Goal: Task Accomplishment & Management: Use online tool/utility

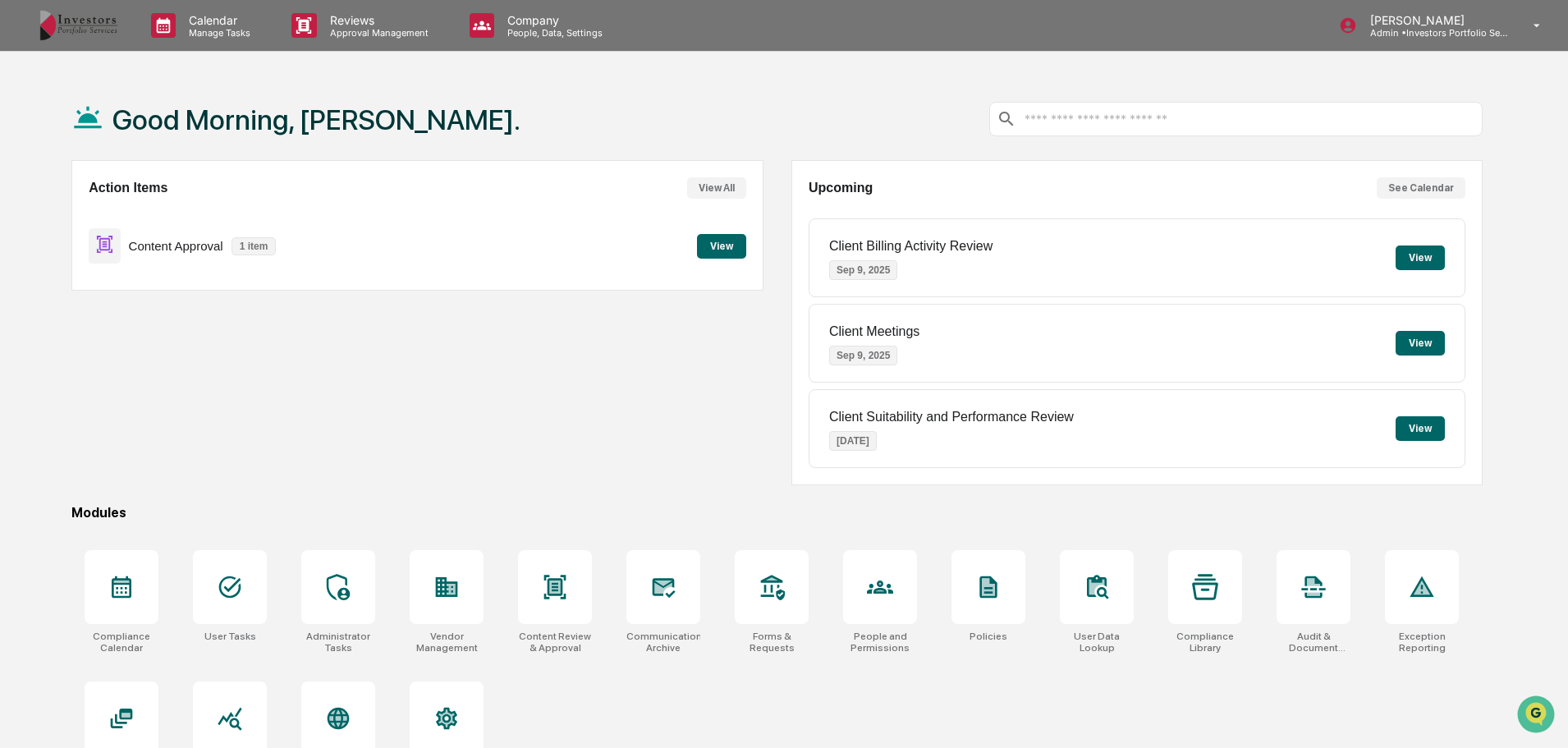
click at [355, 29] on p "Approval Management" at bounding box center [377, 33] width 120 height 11
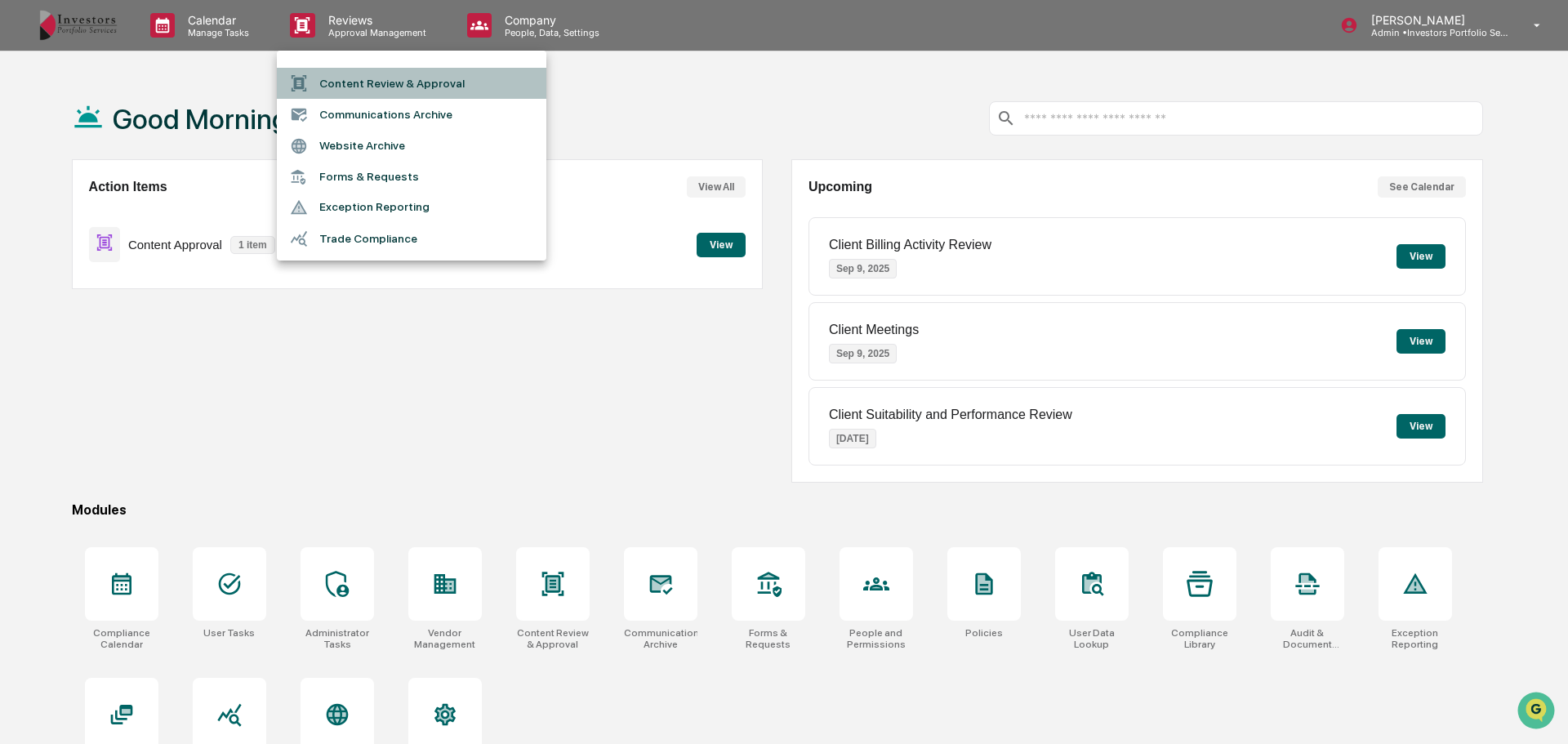
click at [353, 70] on li "Content Review & Approval" at bounding box center [411, 83] width 269 height 31
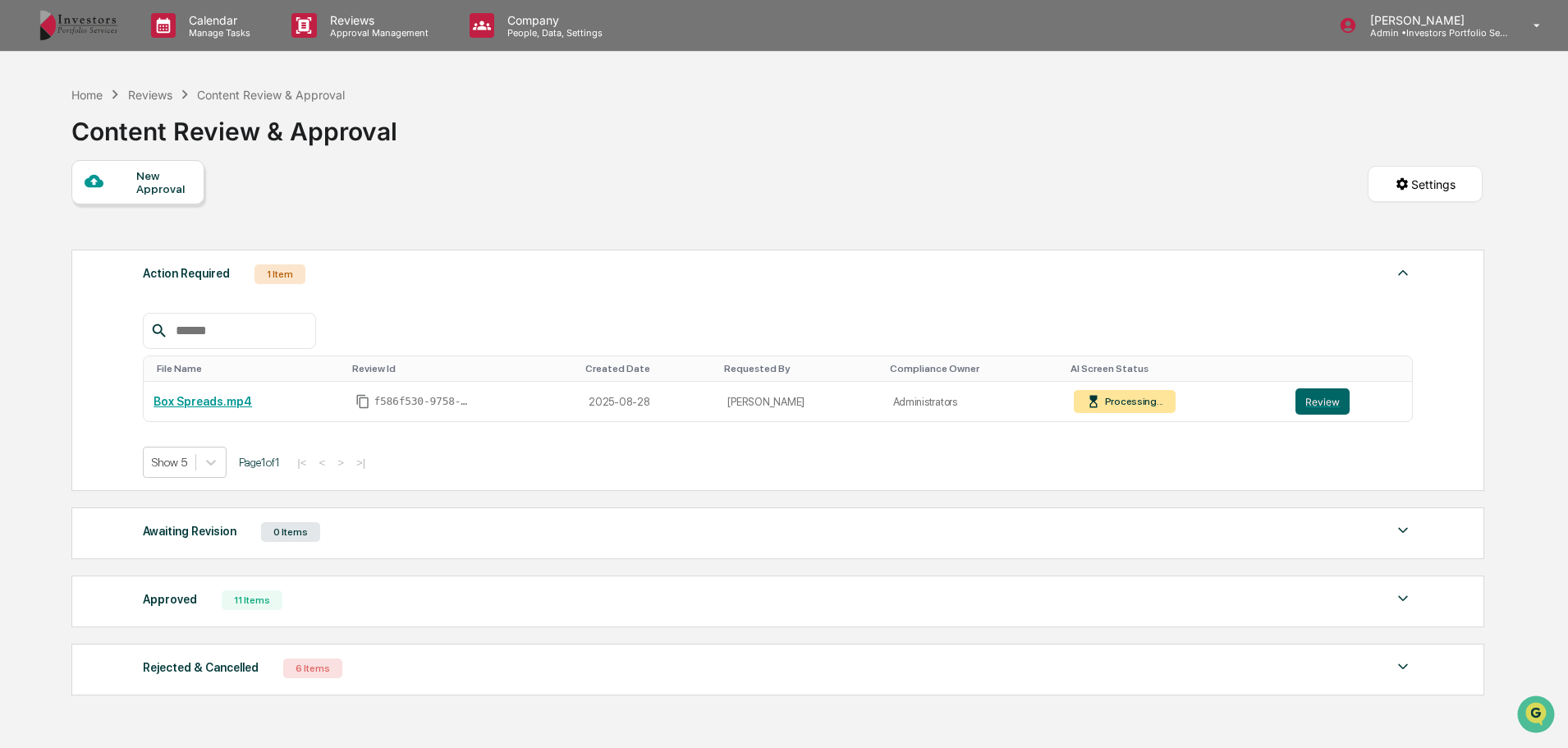
click at [1307, 408] on button "Review" at bounding box center [1322, 402] width 54 height 26
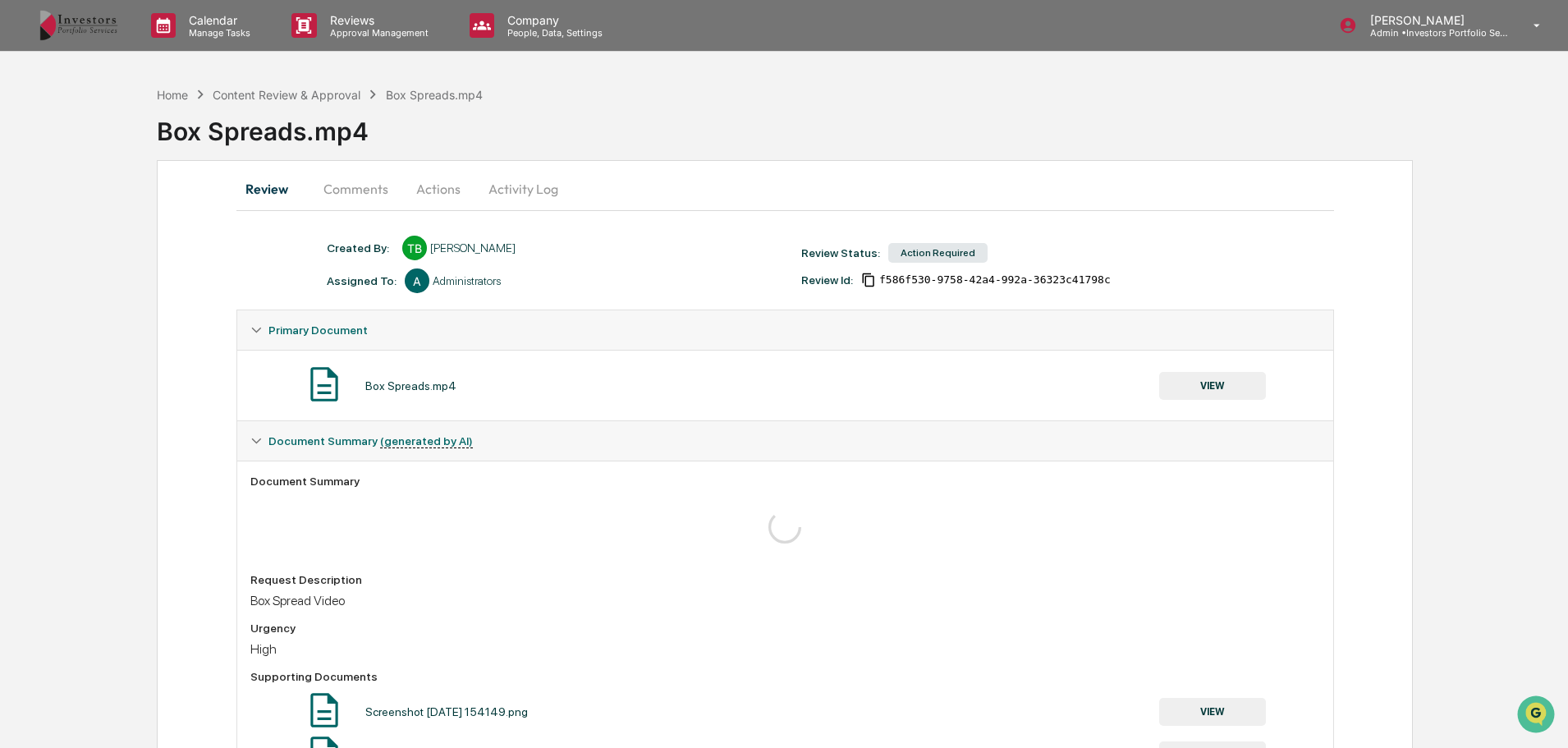
click at [1195, 390] on button "VIEW" at bounding box center [1213, 386] width 107 height 28
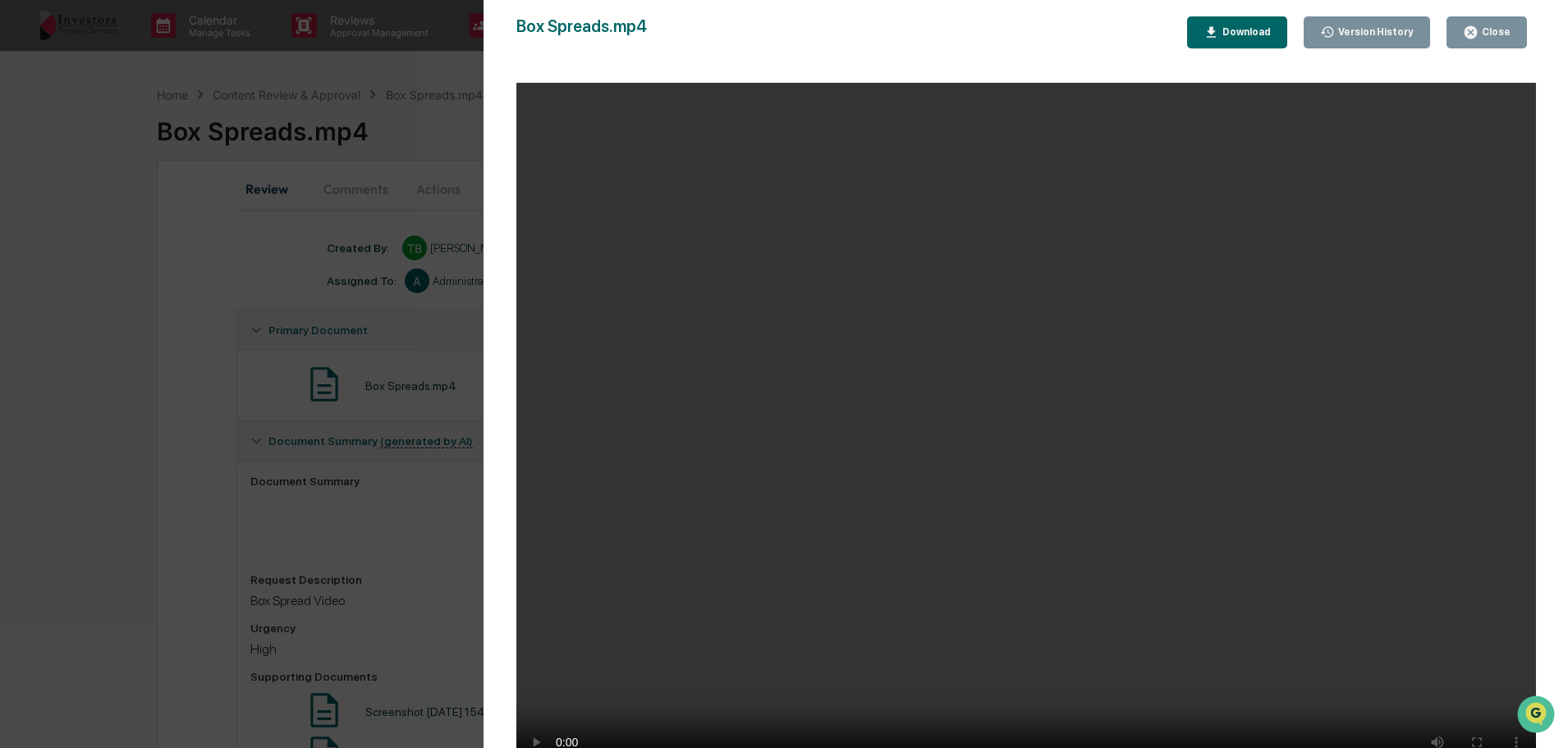
click at [1482, 26] on div "Close" at bounding box center [1495, 32] width 32 height 11
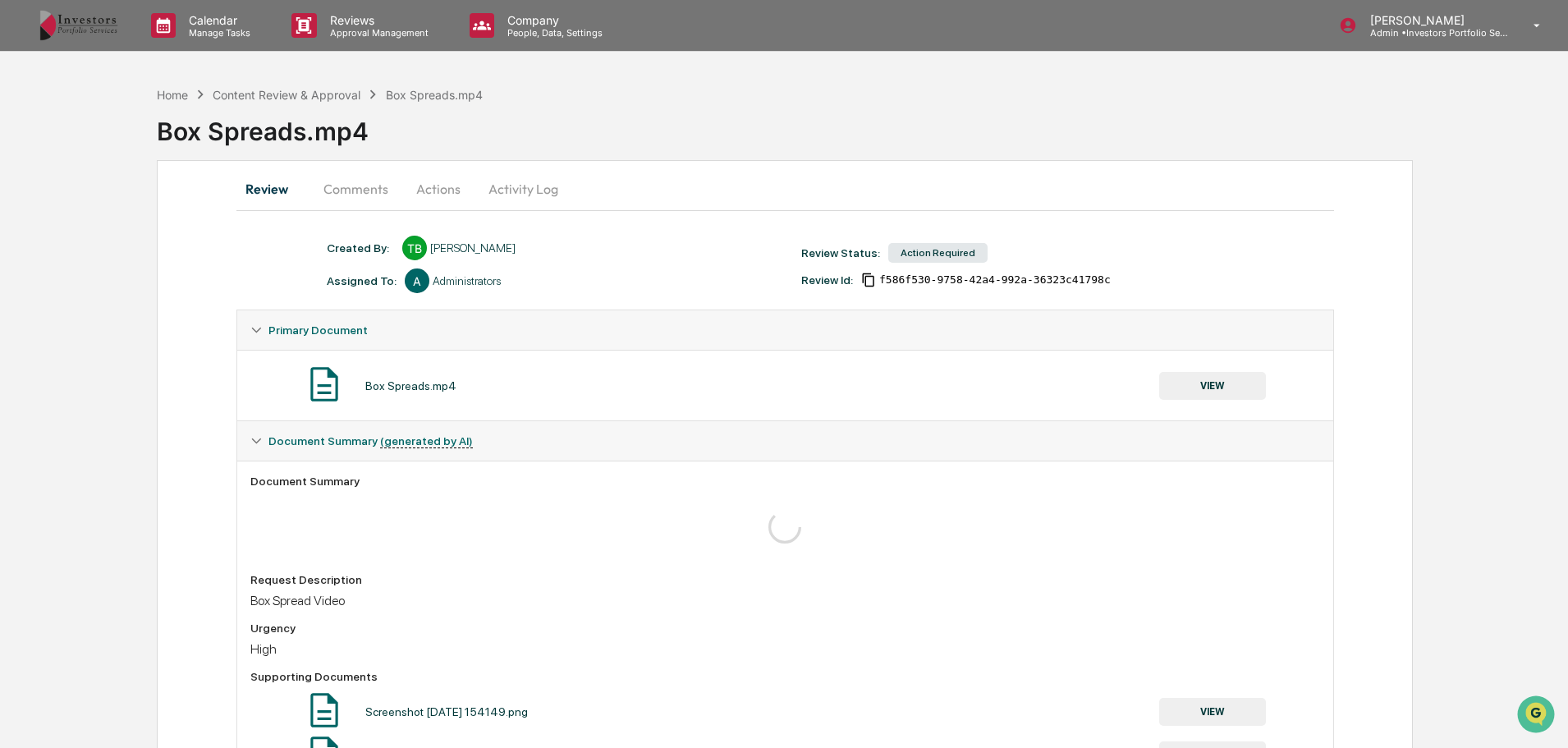
click at [326, 97] on div "Content Review & Approval" at bounding box center [286, 94] width 148 height 14
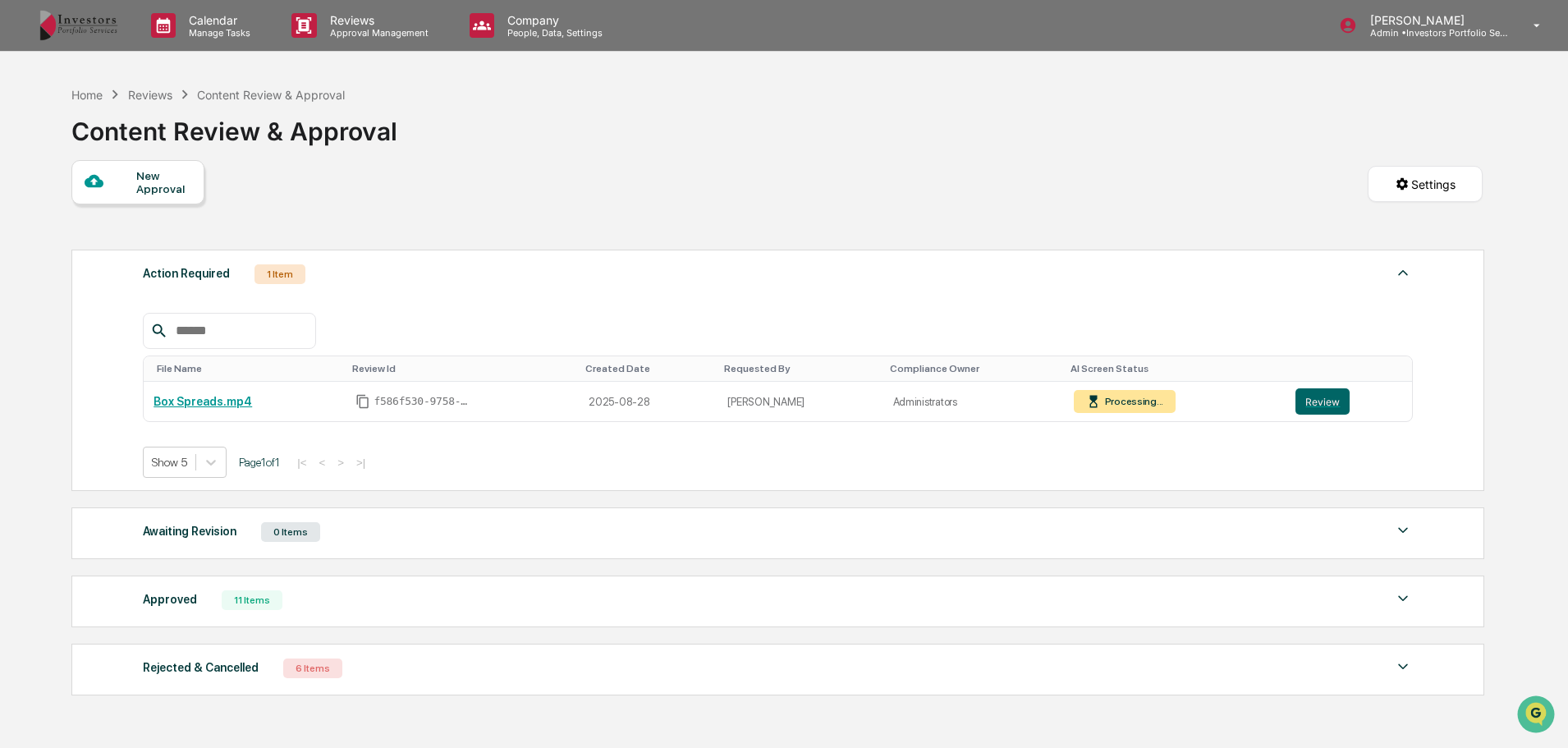
click at [330, 400] on td "Box Spreads.mp4" at bounding box center [245, 402] width 202 height 40
click at [446, 394] on td "f586f530-9758-42a4-992a-36323c41798c" at bounding box center [462, 402] width 233 height 40
click at [1296, 394] on button "Review" at bounding box center [1322, 402] width 54 height 26
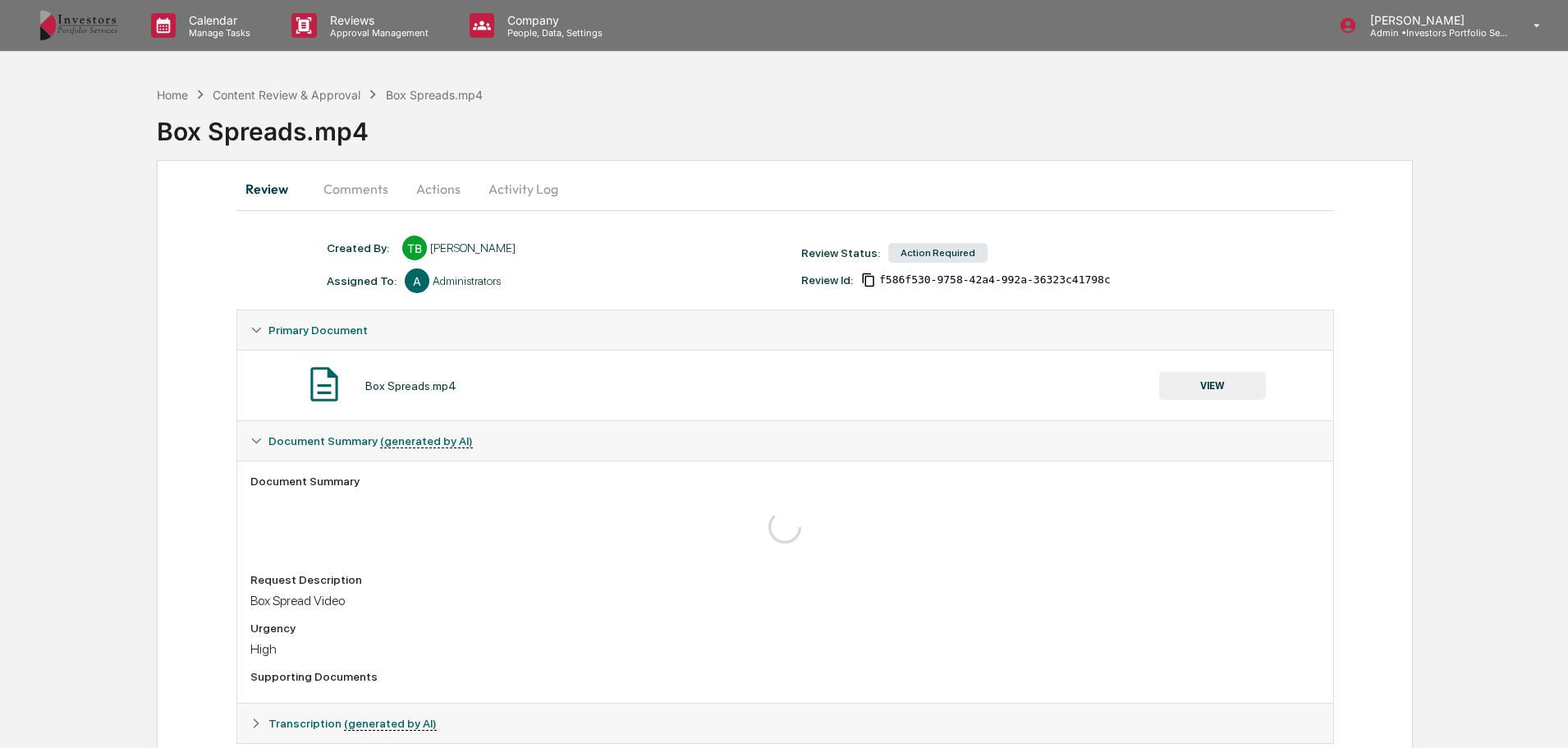
click at [537, 199] on button "Activity Log" at bounding box center [523, 189] width 96 height 39
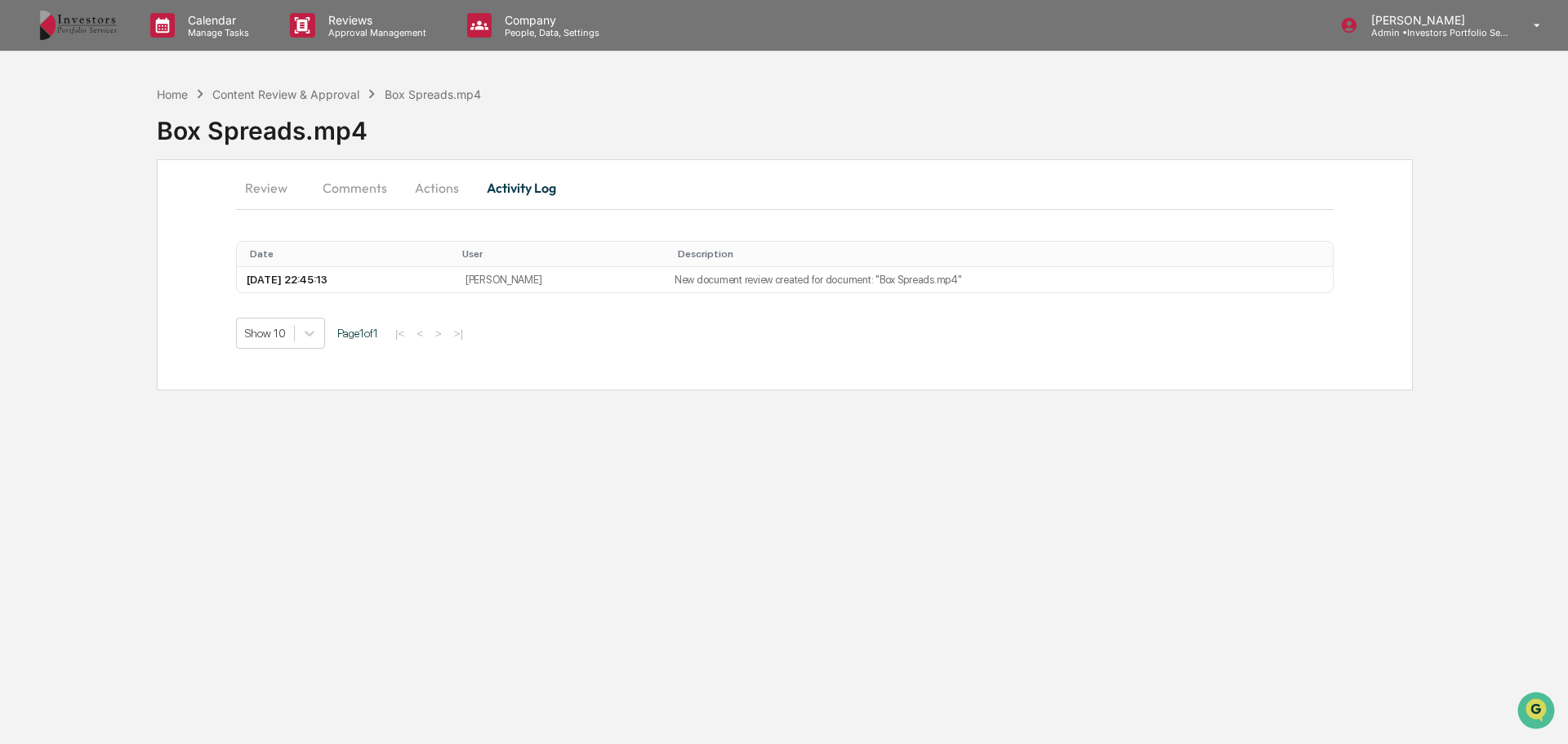
click at [450, 194] on button "Actions" at bounding box center [437, 188] width 73 height 39
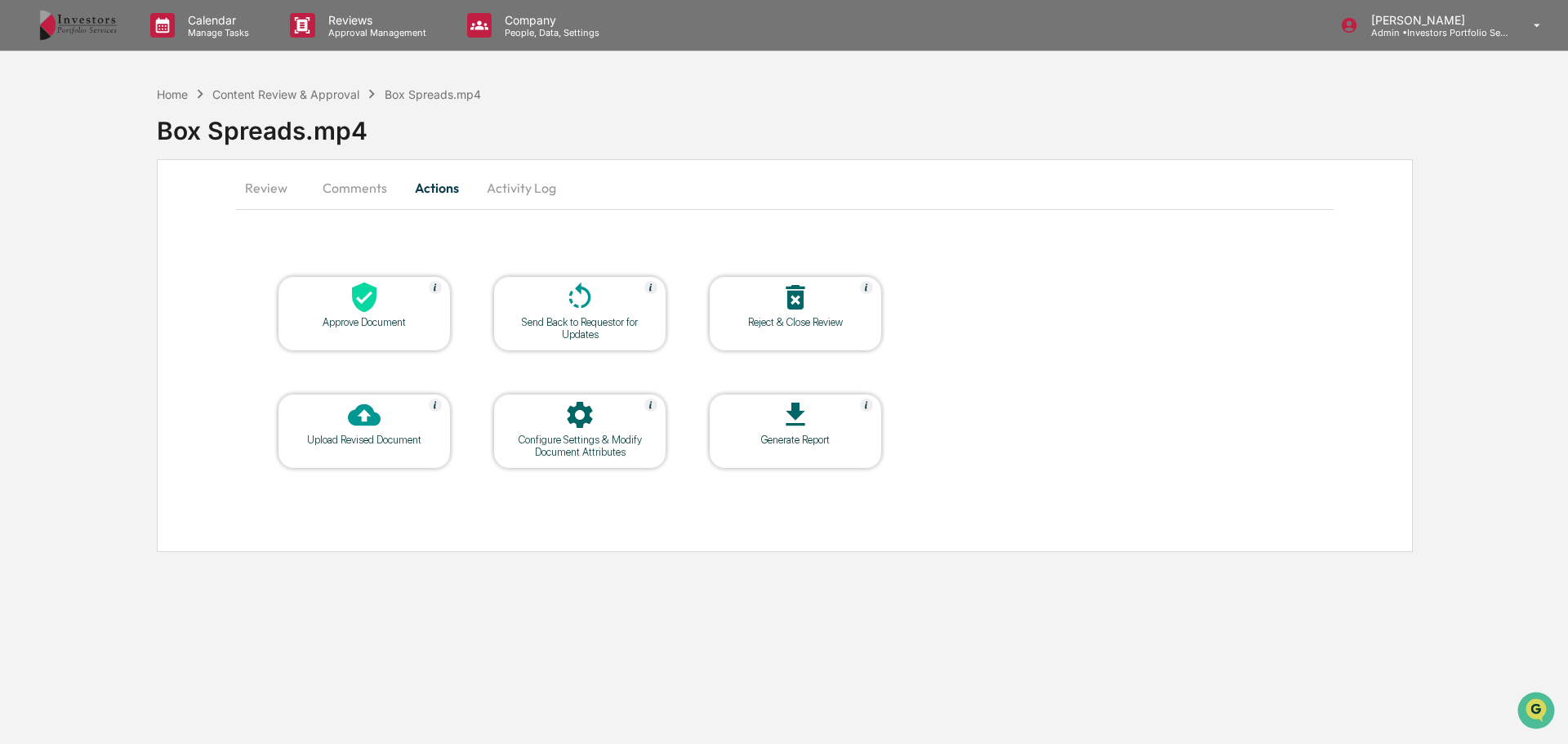
click at [826, 321] on div "Reject & Close Review" at bounding box center [795, 322] width 147 height 12
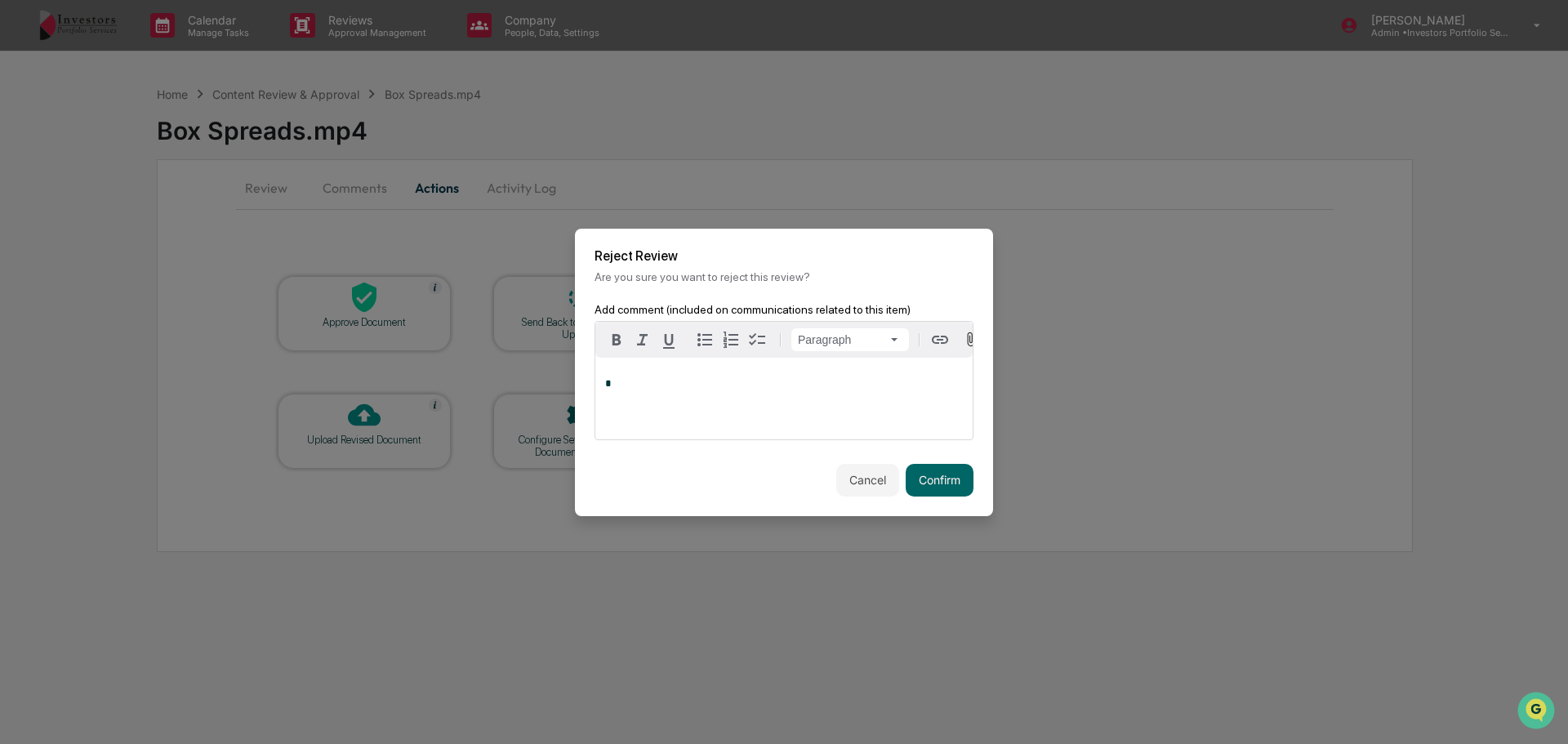
click at [869, 477] on button "Cancel" at bounding box center [868, 479] width 63 height 32
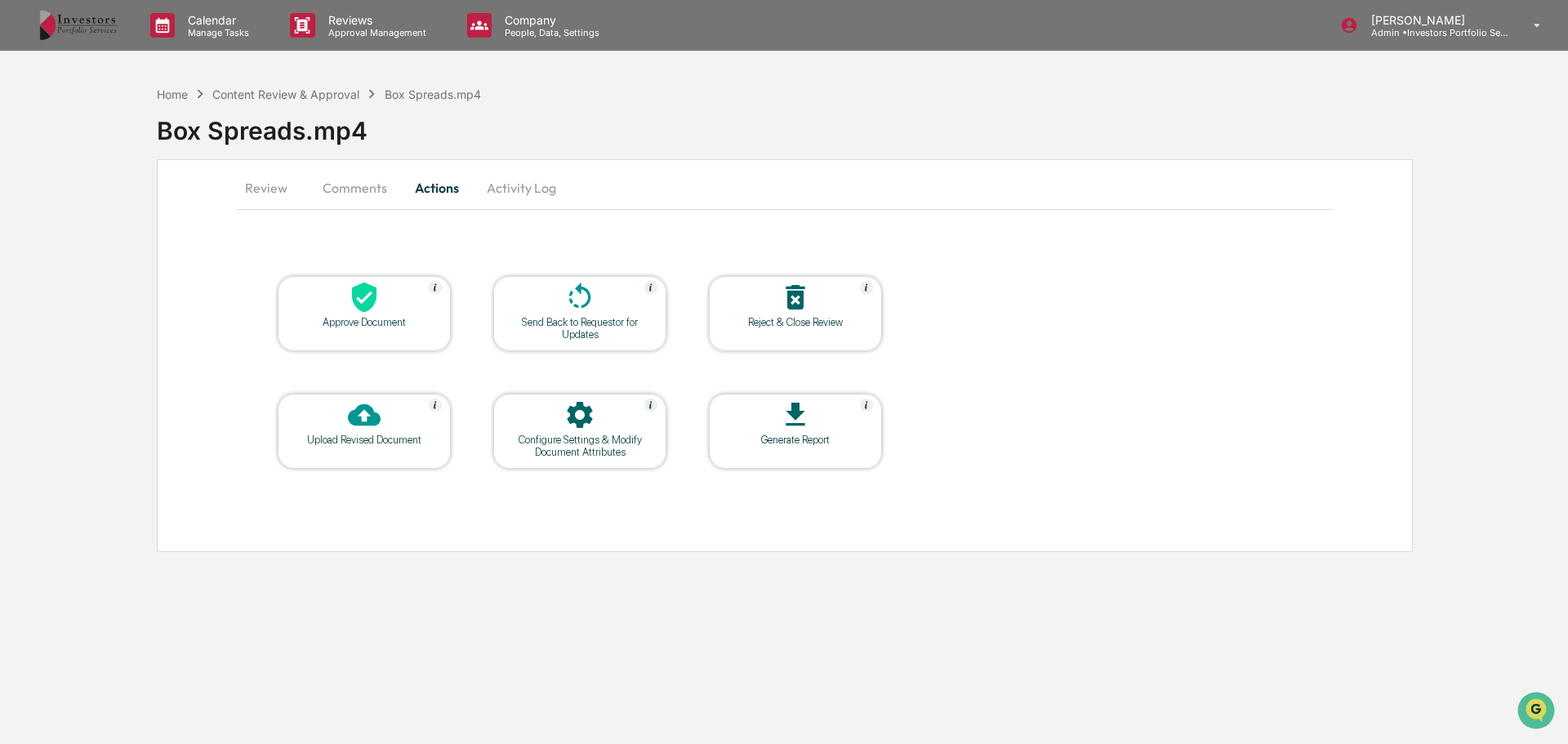
click at [591, 336] on div "Send Back to Requestor for Updates" at bounding box center [579, 329] width 147 height 24
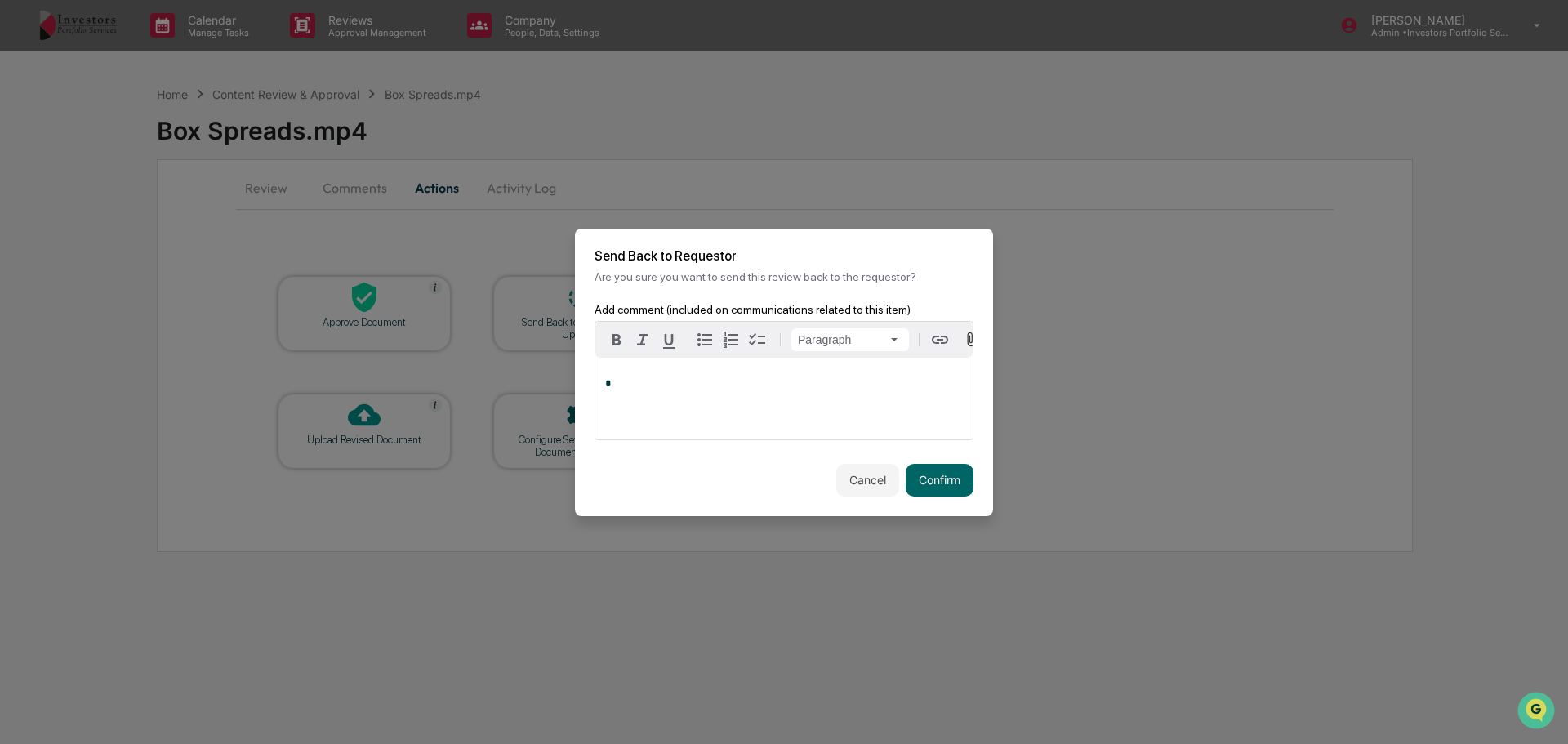
click at [847, 491] on button "Cancel" at bounding box center [868, 479] width 63 height 32
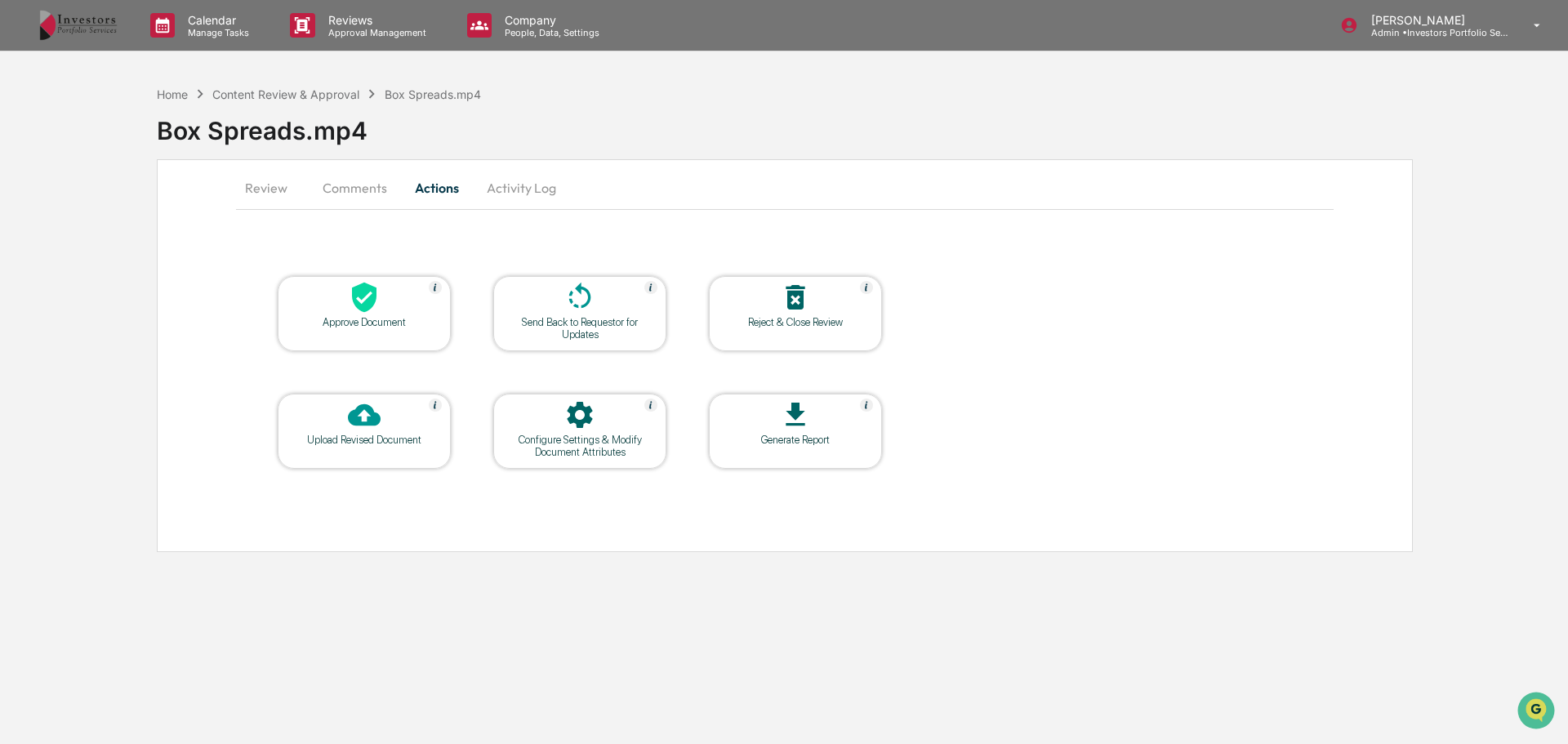
click at [395, 453] on div "Upload Revised Document" at bounding box center [364, 431] width 173 height 75
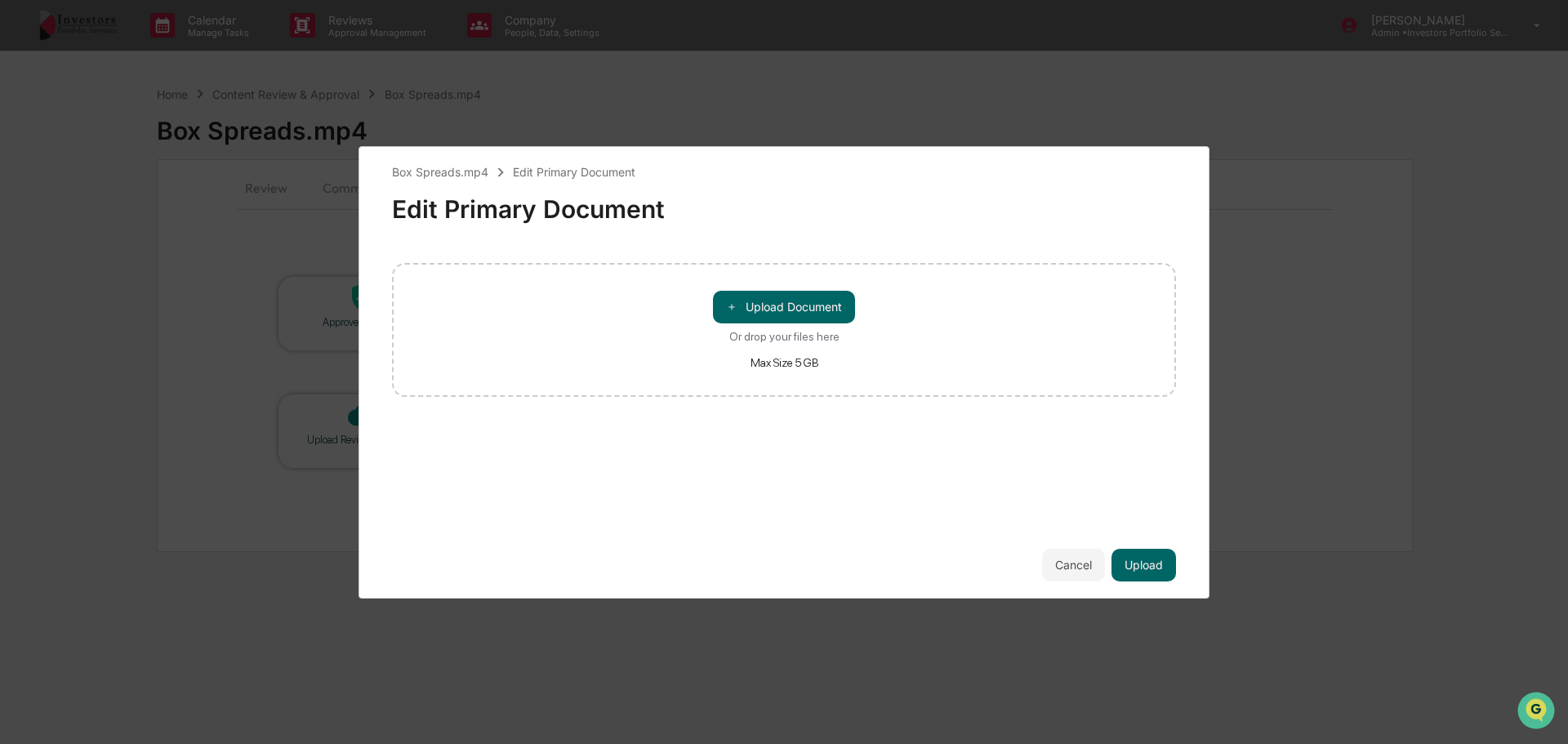
click at [798, 311] on button "＋ Upload Document" at bounding box center [784, 306] width 142 height 32
click at [1130, 563] on button "Upload" at bounding box center [1144, 564] width 65 height 32
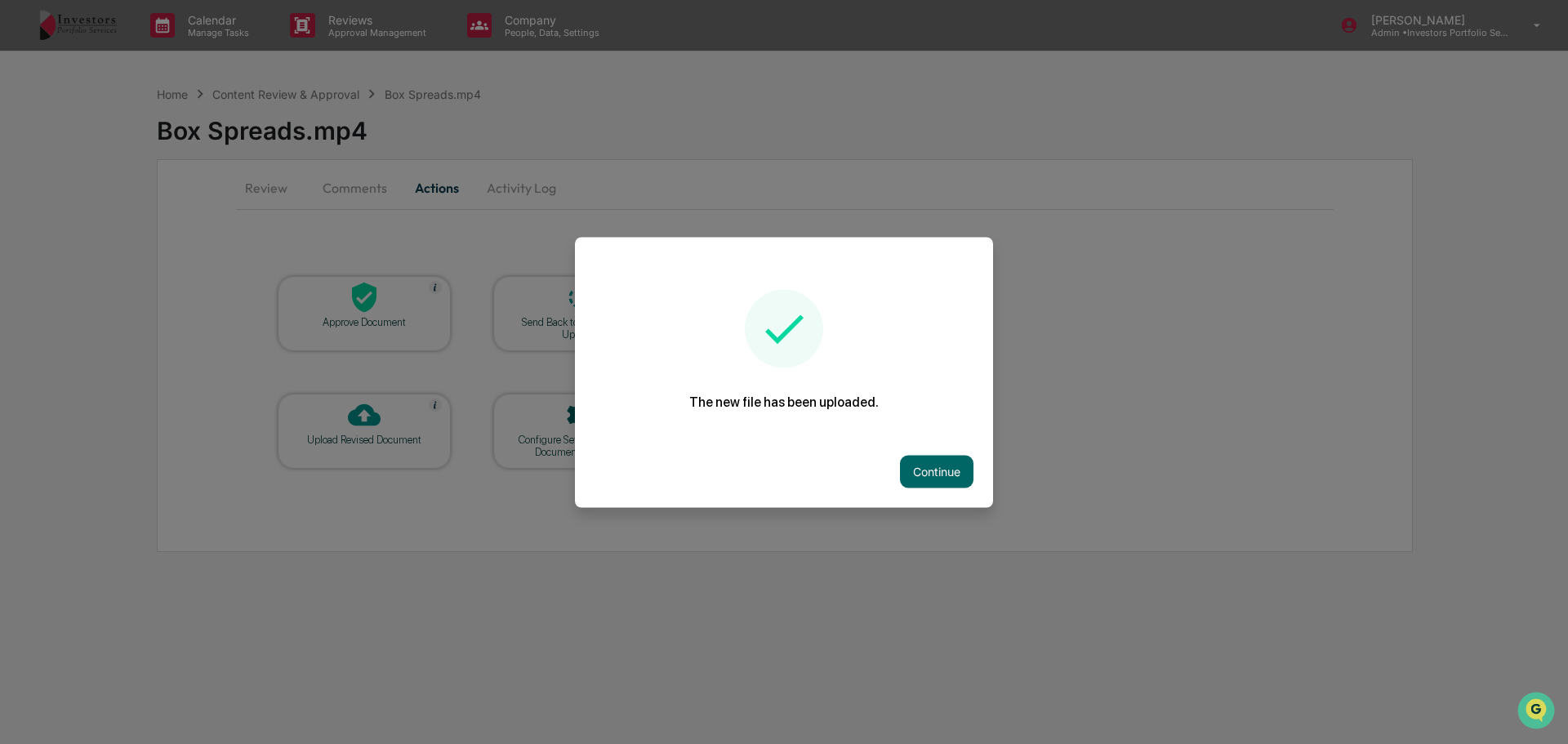
click at [927, 473] on button "Continue" at bounding box center [936, 471] width 73 height 32
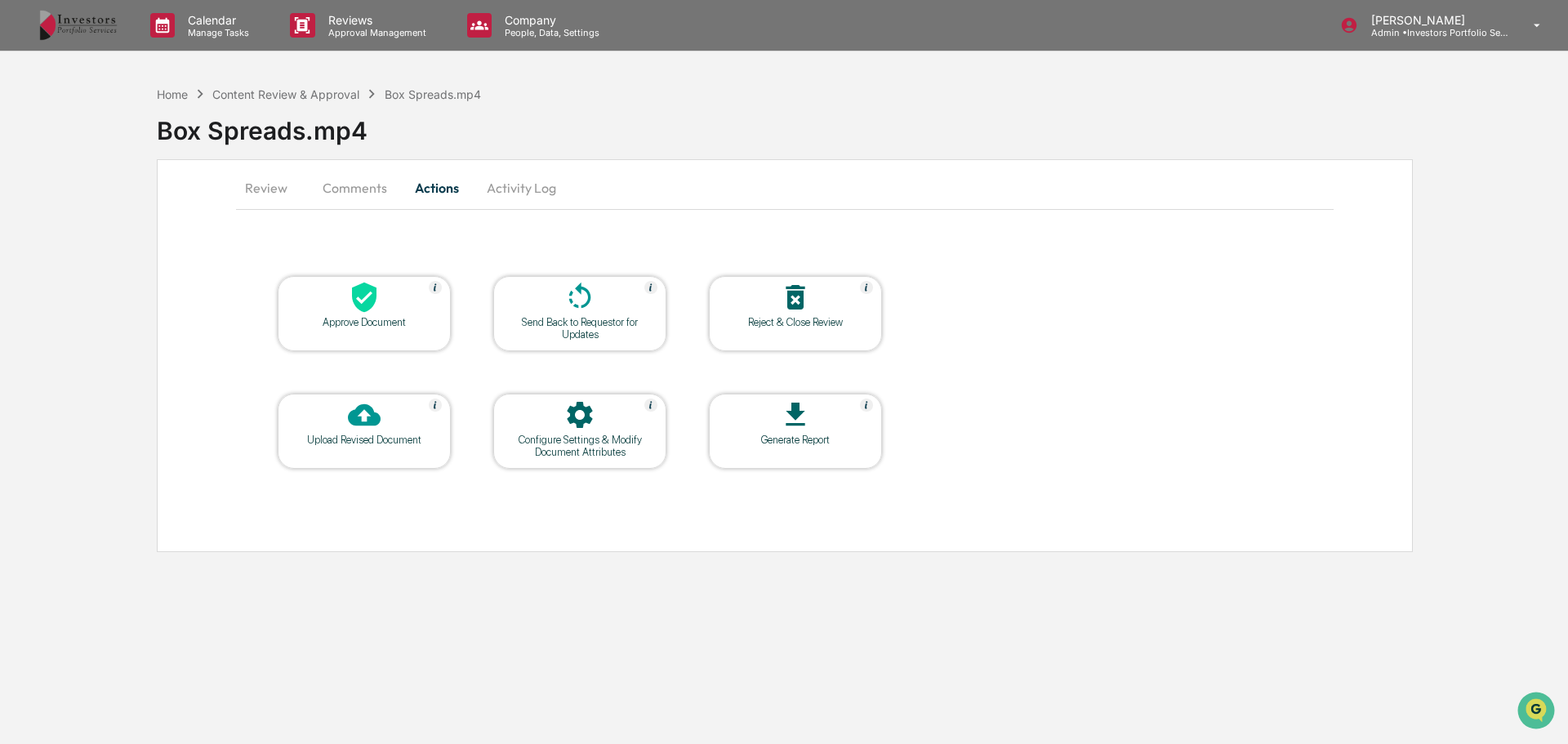
click at [282, 195] on button "Review" at bounding box center [272, 188] width 73 height 39
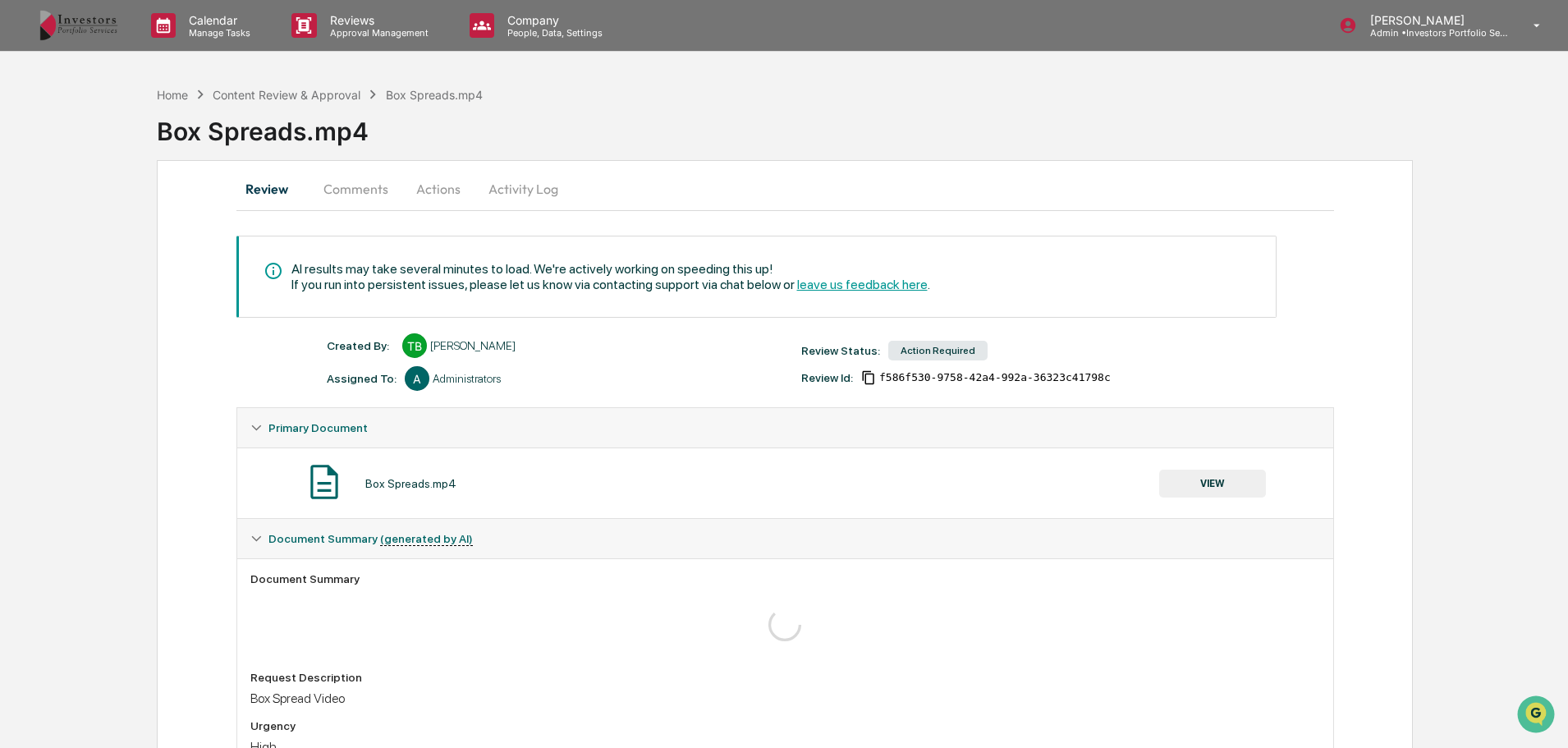
click at [266, 93] on div "Content Review & Approval" at bounding box center [286, 94] width 148 height 14
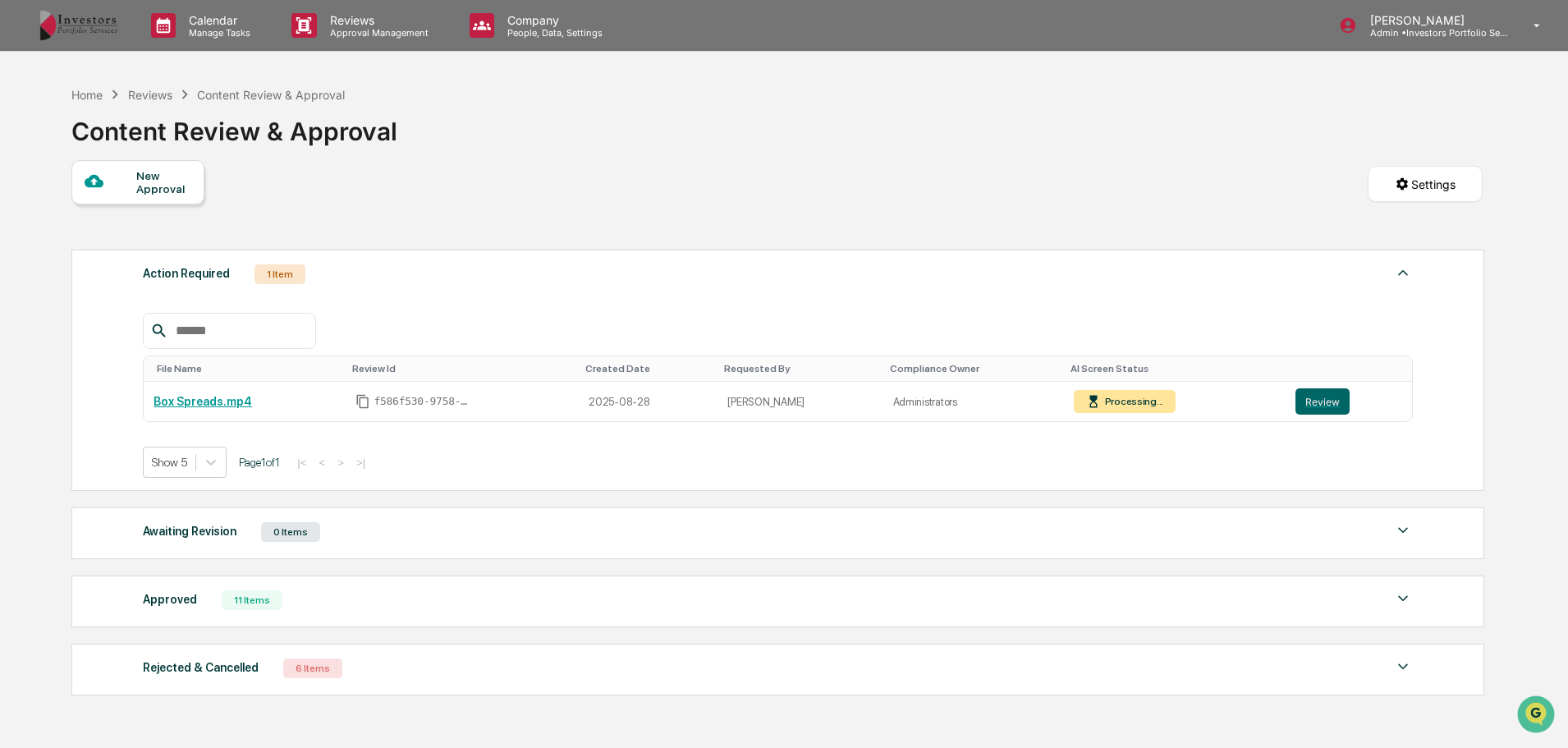
click at [1136, 407] on div "Processing..." at bounding box center [1133, 402] width 62 height 11
click at [1317, 408] on button "Review" at bounding box center [1322, 402] width 54 height 26
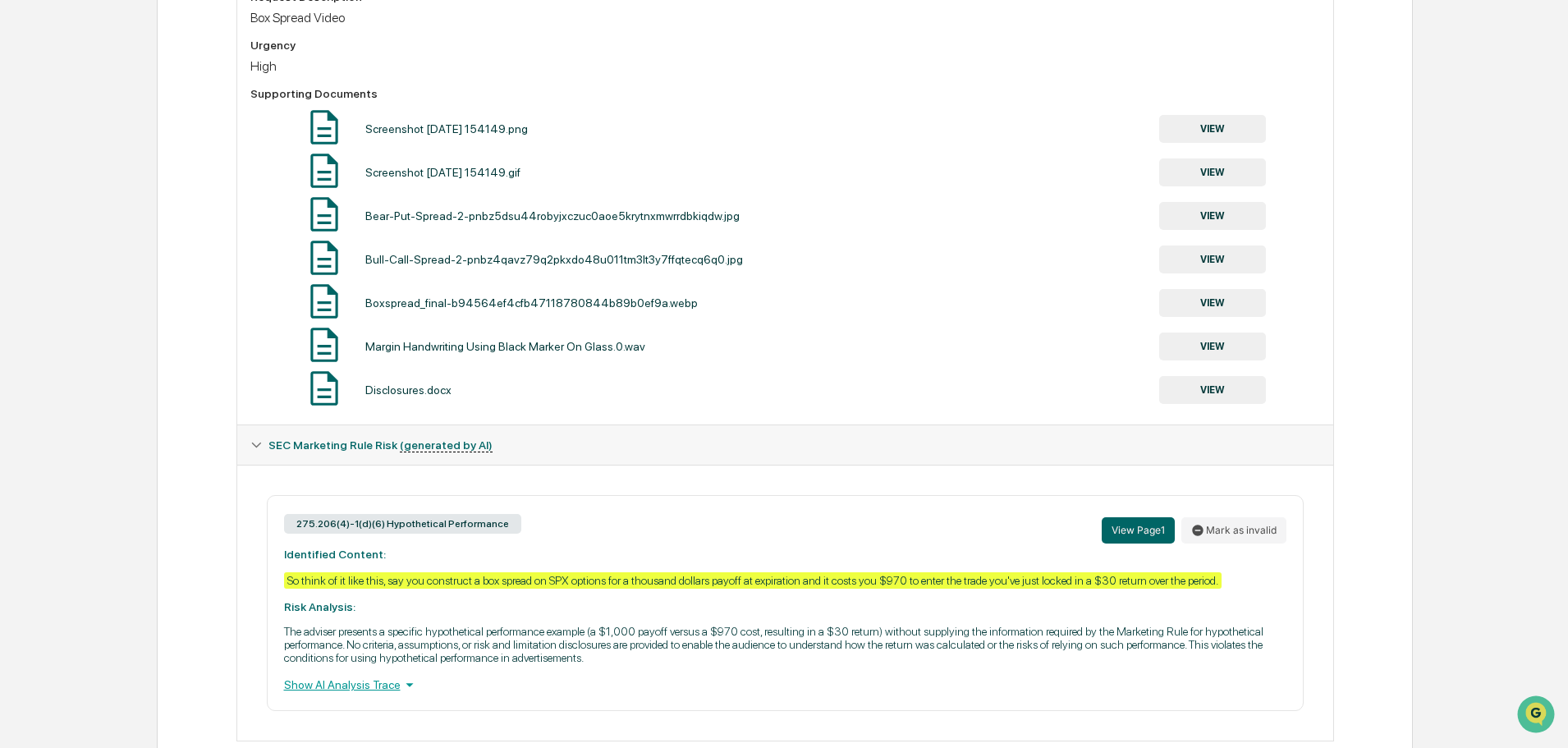
scroll to position [610, 0]
